Goal: Transaction & Acquisition: Purchase product/service

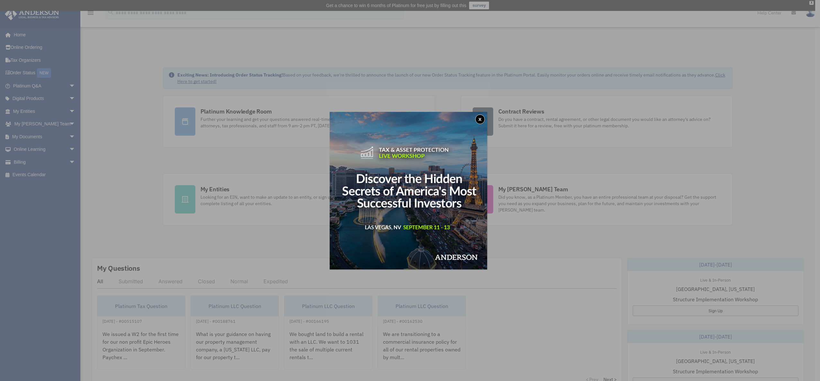
click at [482, 120] on button "x" at bounding box center [480, 119] width 10 height 10
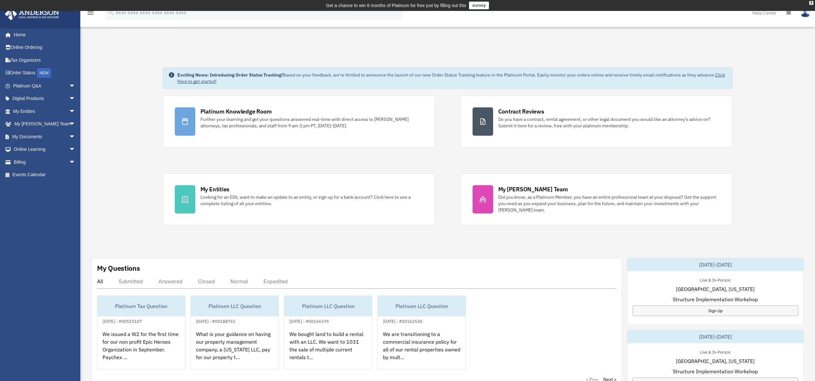
click at [151, 49] on div "Dashboard leanne@epicnr.com Sign Out leanne@epicnr.com Home Online Ordering Tax…" at bounding box center [407, 335] width 815 height 585
click at [69, 158] on span "arrow_drop_down" at bounding box center [75, 162] width 13 height 13
click at [56, 175] on link "$ Open Invoices" at bounding box center [47, 174] width 76 height 13
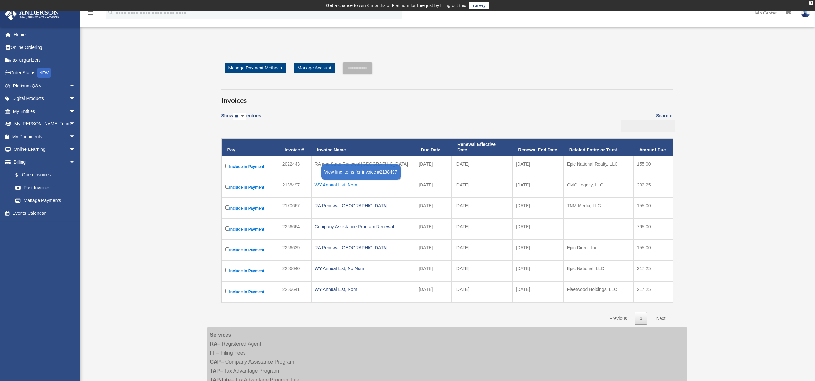
click at [334, 180] on div "WY Annual List, Nom" at bounding box center [363, 184] width 97 height 9
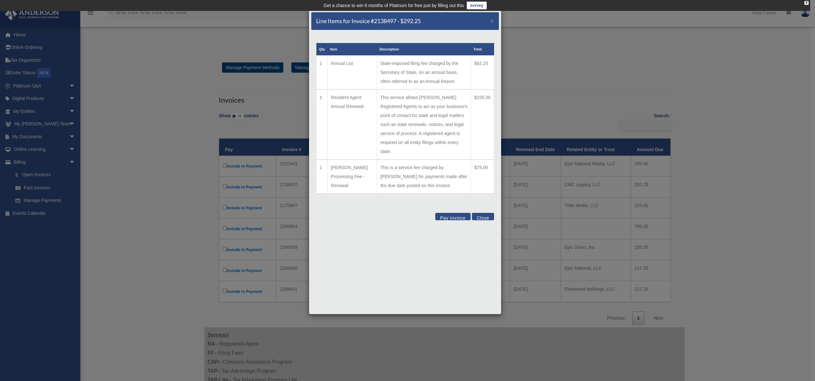
drag, startPoint x: 375, startPoint y: 67, endPoint x: 453, endPoint y: 79, distance: 79.1
click at [453, 79] on td "State-imposed filing fee charged by the Secretary of State, on an annual basis,…" at bounding box center [424, 73] width 94 height 34
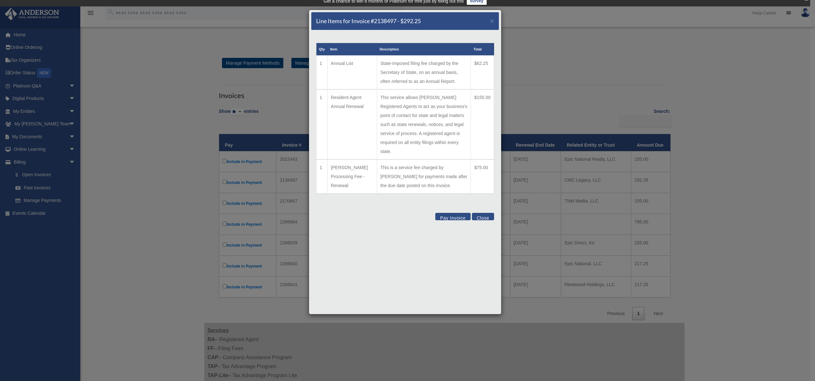
scroll to position [5, 0]
click at [410, 175] on td "This is a service fee charged by Anderson for payments made after the due date …" at bounding box center [424, 176] width 94 height 34
click at [484, 213] on button "Close" at bounding box center [483, 216] width 22 height 7
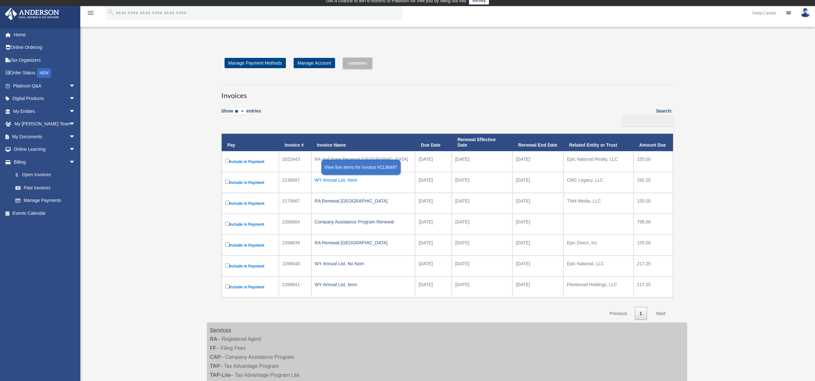
click at [346, 175] on div "WY Annual List, Nom" at bounding box center [363, 179] width 97 height 9
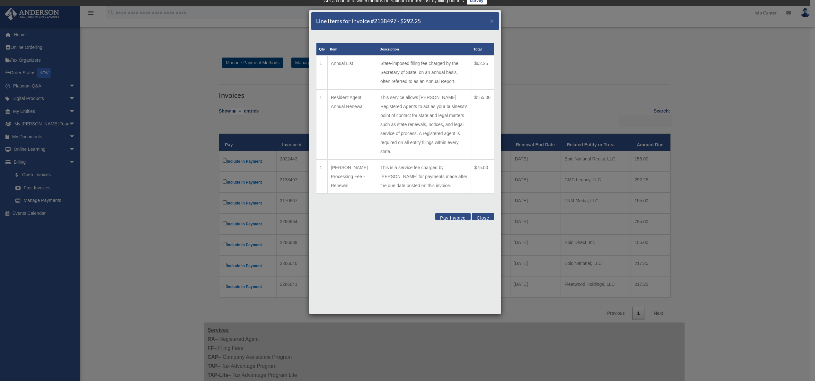
click at [445, 213] on button "Pay Invoice" at bounding box center [453, 216] width 35 height 7
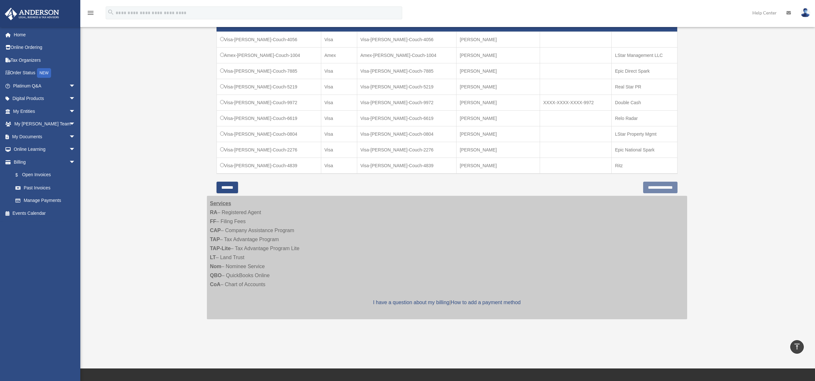
scroll to position [218, 0]
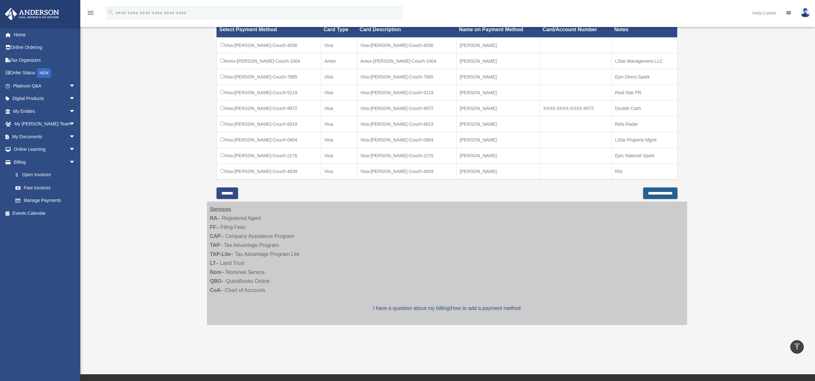
click at [653, 193] on input "**********" at bounding box center [660, 193] width 34 height 12
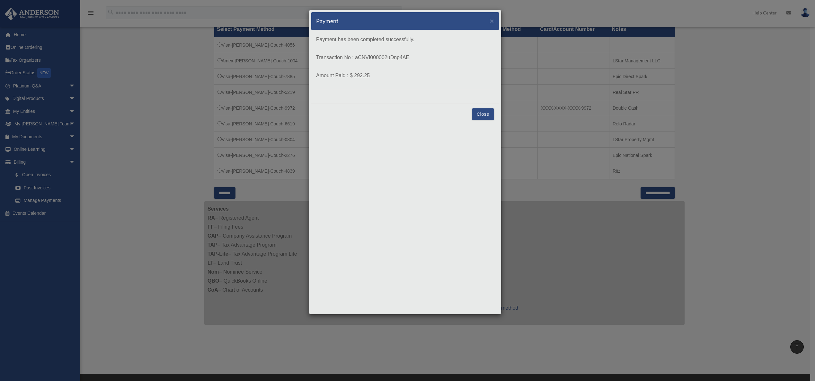
click at [479, 113] on button "Close" at bounding box center [483, 114] width 22 height 12
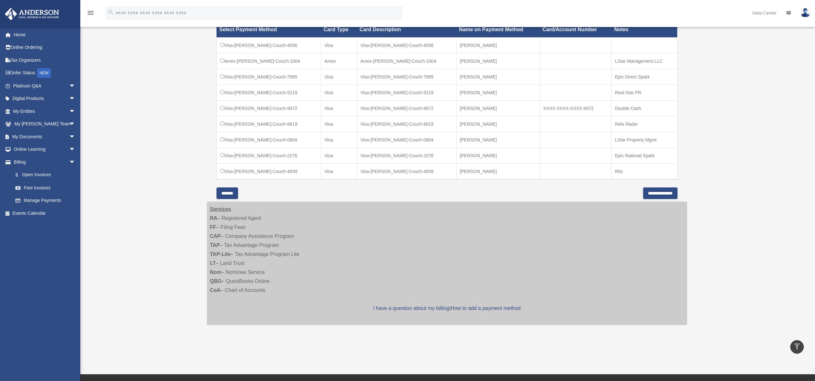
scroll to position [0, 0]
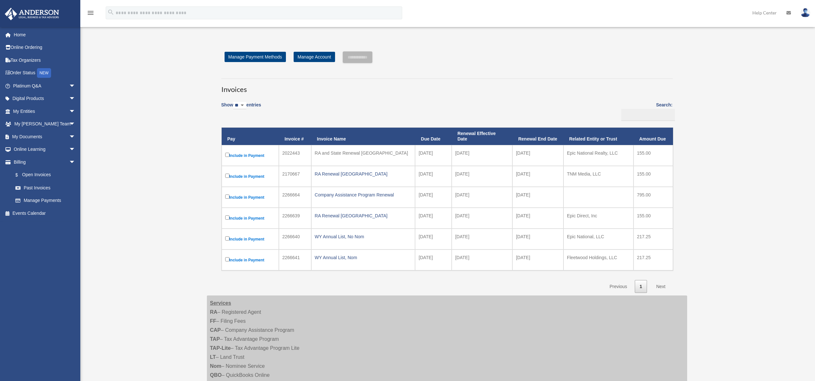
click at [436, 105] on div "Show ** ** ** *** entries Search: Pay Invoice # Invoice Name Due Date Renewal E…" at bounding box center [447, 195] width 452 height 195
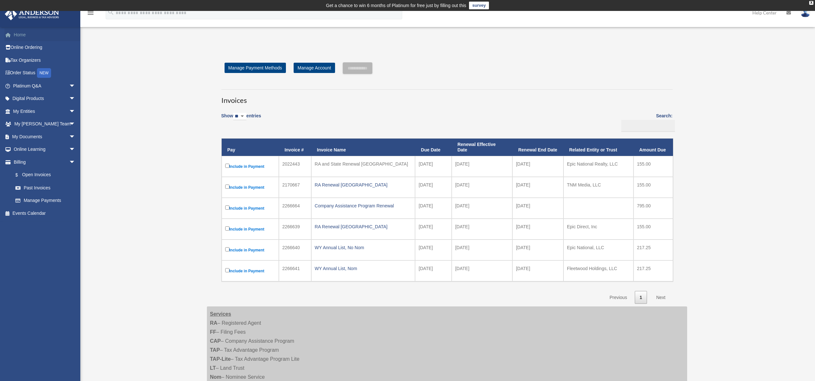
click at [18, 36] on link "Home" at bounding box center [44, 34] width 81 height 13
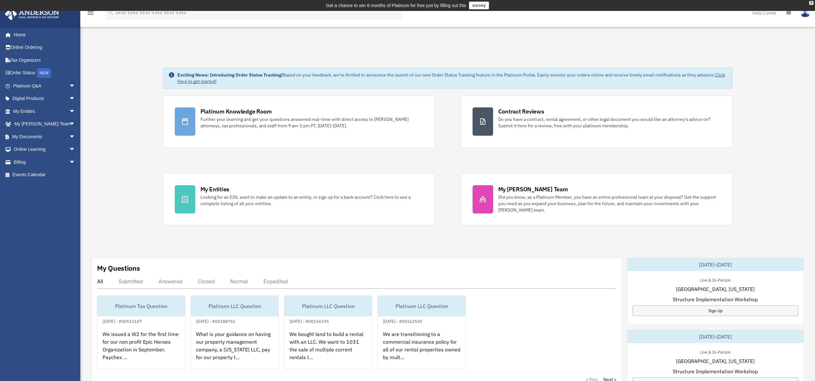
click at [806, 10] on td "Get a chance to win 6 months of Platinum for free just by filling out this surv…" at bounding box center [407, 5] width 815 height 11
click at [805, 16] on img at bounding box center [806, 12] width 10 height 9
